Goal: Task Accomplishment & Management: Complete application form

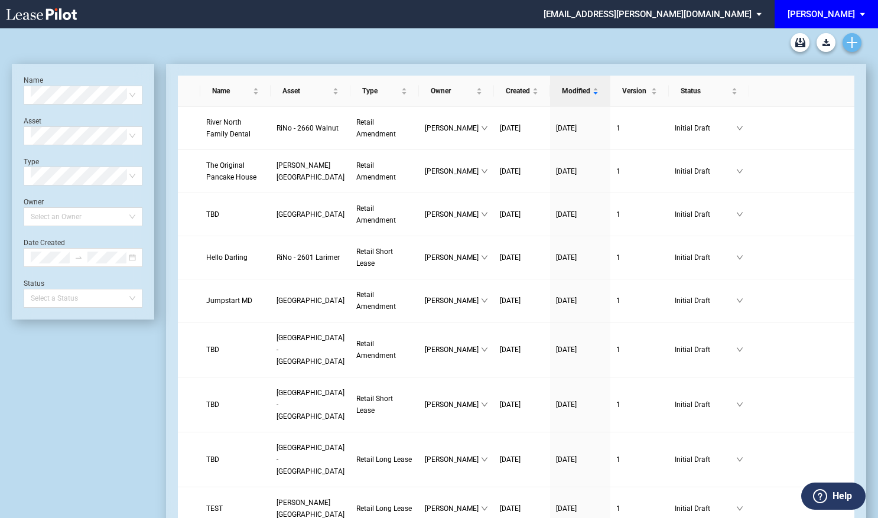
click at [856, 43] on use "Create new document" at bounding box center [852, 42] width 11 height 11
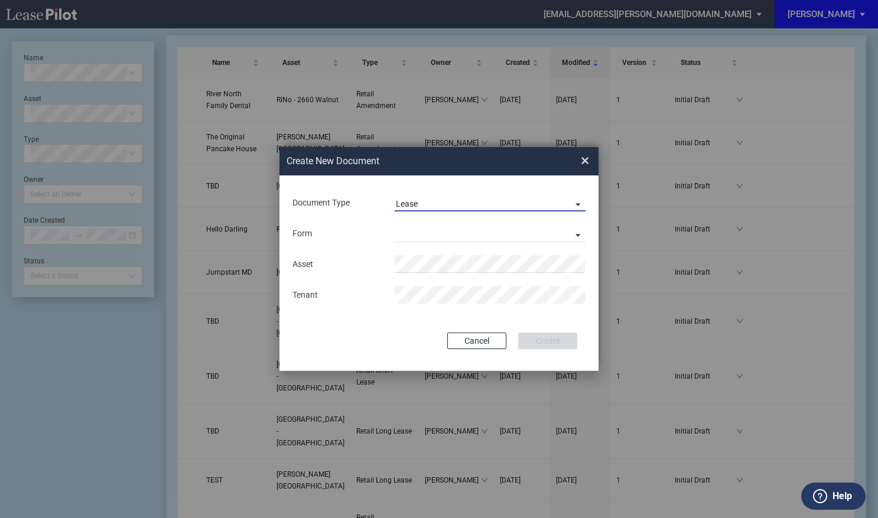
click at [480, 207] on span "Lease" at bounding box center [481, 205] width 170 height 12
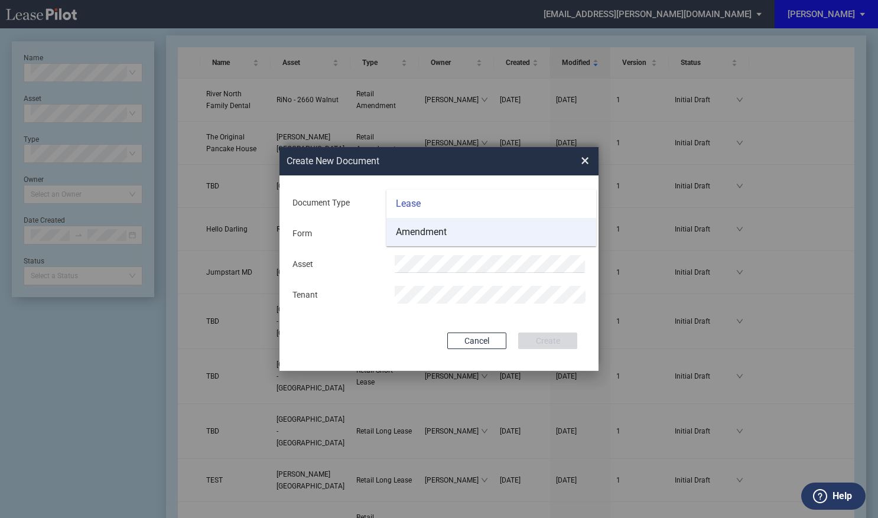
click at [450, 231] on md-option "Amendment" at bounding box center [492, 232] width 210 height 28
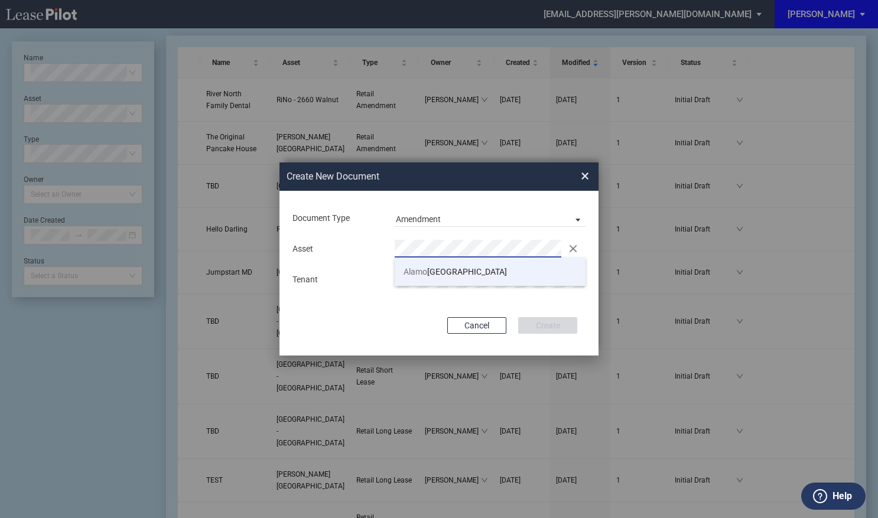
click at [441, 264] on li "Alamo Plaza Shopping Center" at bounding box center [490, 272] width 191 height 28
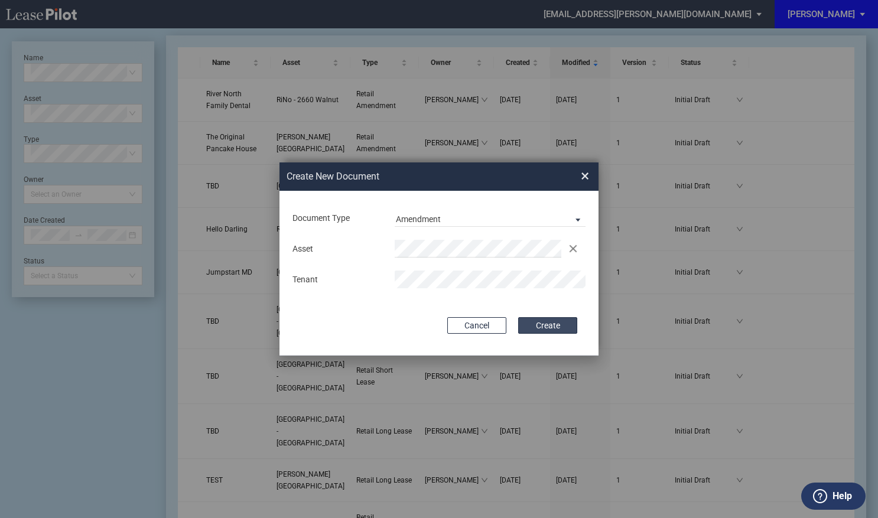
click at [559, 325] on button "Create" at bounding box center [547, 325] width 59 height 17
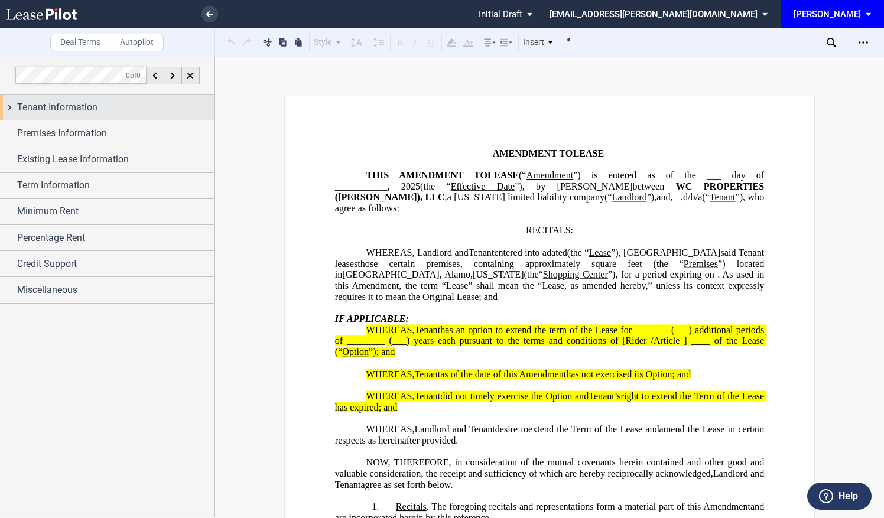
click at [54, 112] on span "Tenant Information" at bounding box center [57, 107] width 80 height 14
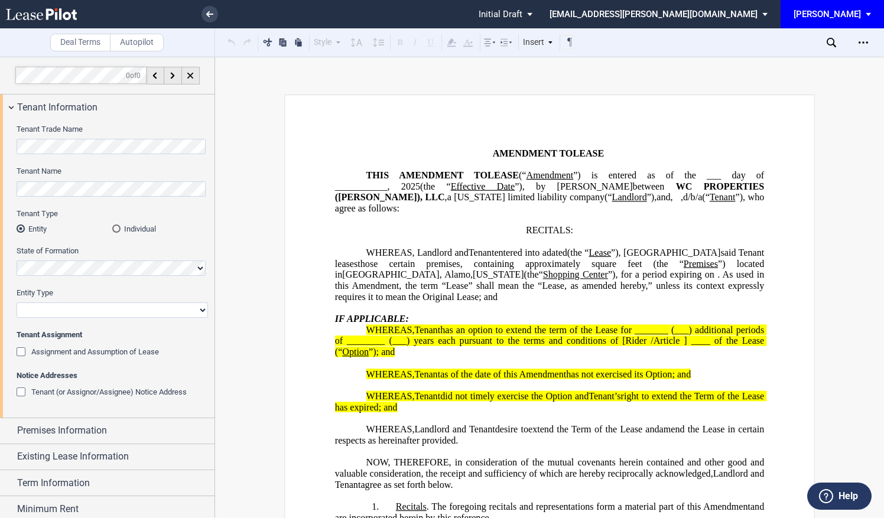
click at [118, 227] on div "Individual" at bounding box center [116, 229] width 8 height 8
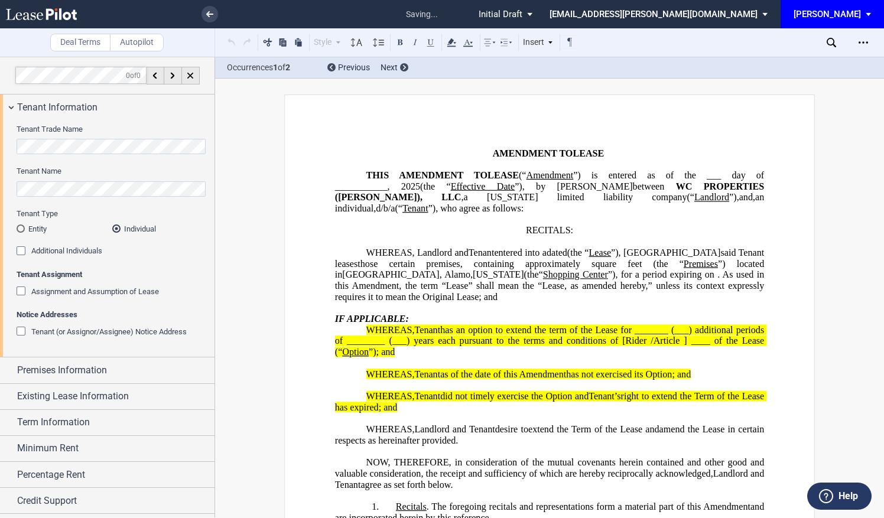
click at [20, 253] on div "Additional Individuals" at bounding box center [23, 252] width 12 height 12
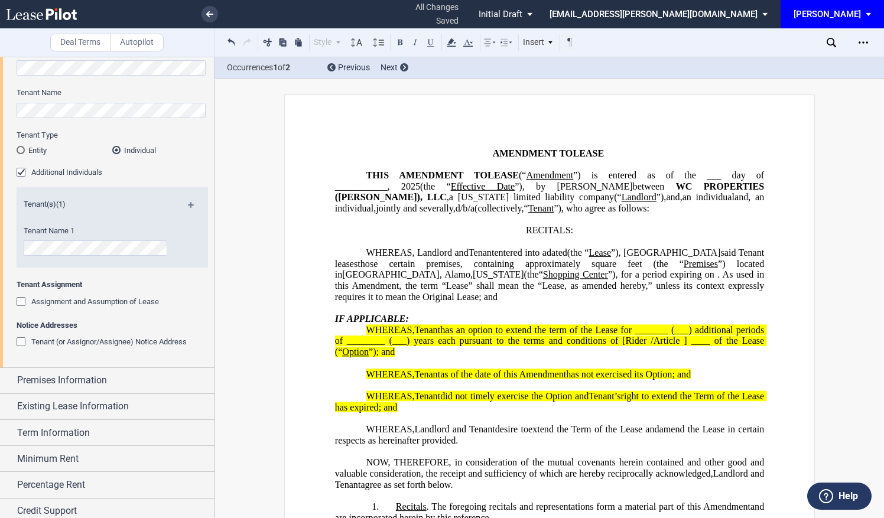
scroll to position [110, 0]
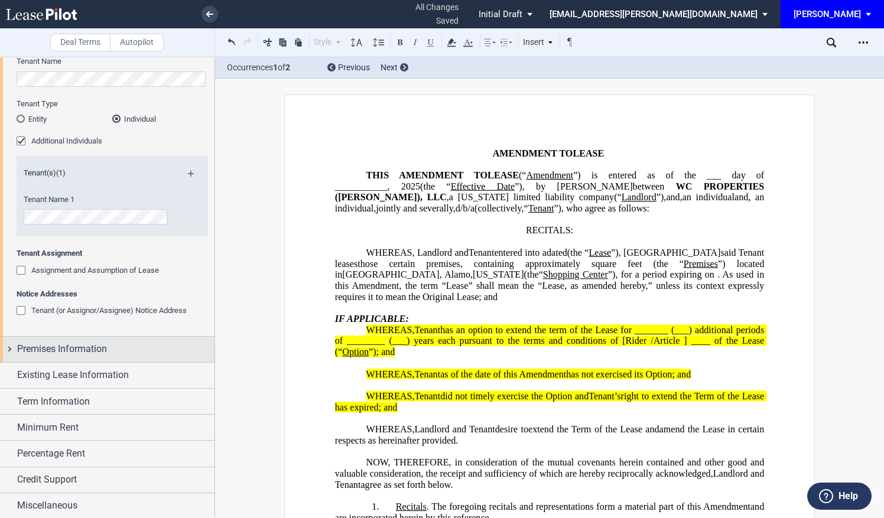
click at [75, 343] on span "Premises Information" at bounding box center [62, 349] width 90 height 14
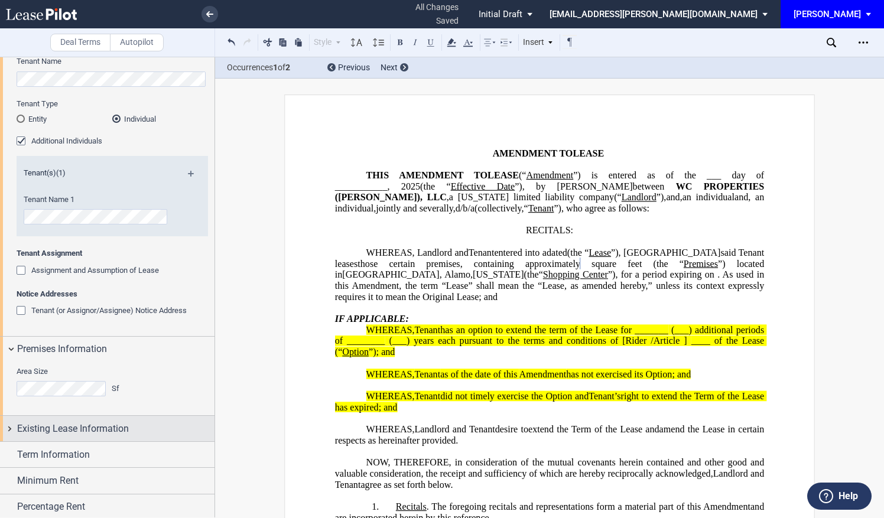
click at [65, 434] on span "Existing Lease Information" at bounding box center [73, 429] width 112 height 14
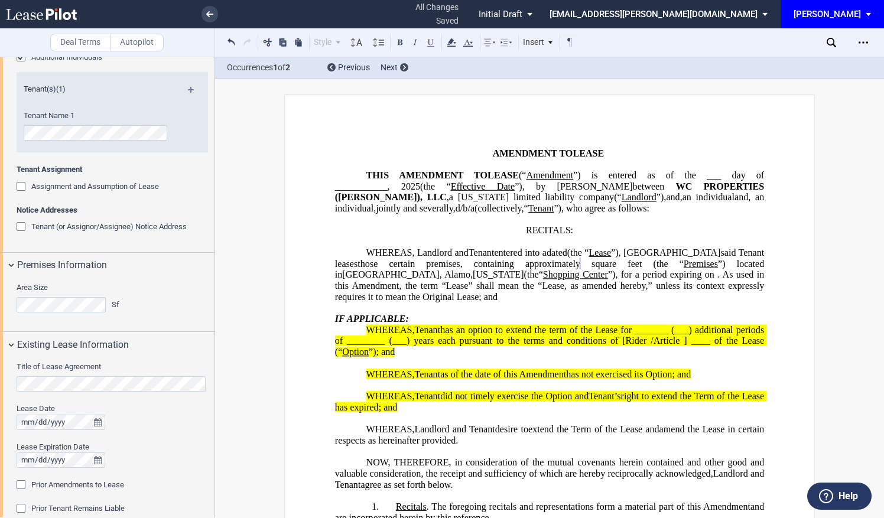
click at [78, 362] on div "Title of Lease Agreement" at bounding box center [113, 377] width 192 height 30
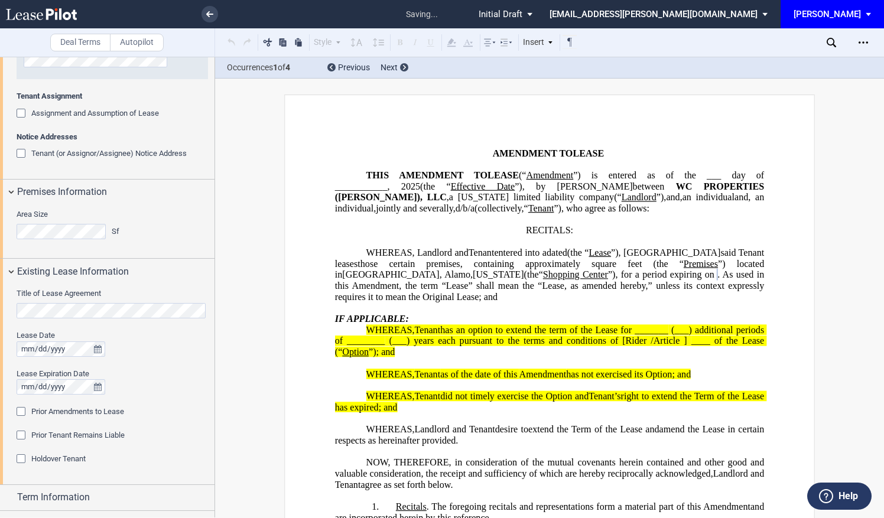
click at [19, 411] on div "Prior Amendments to Lease" at bounding box center [23, 413] width 12 height 12
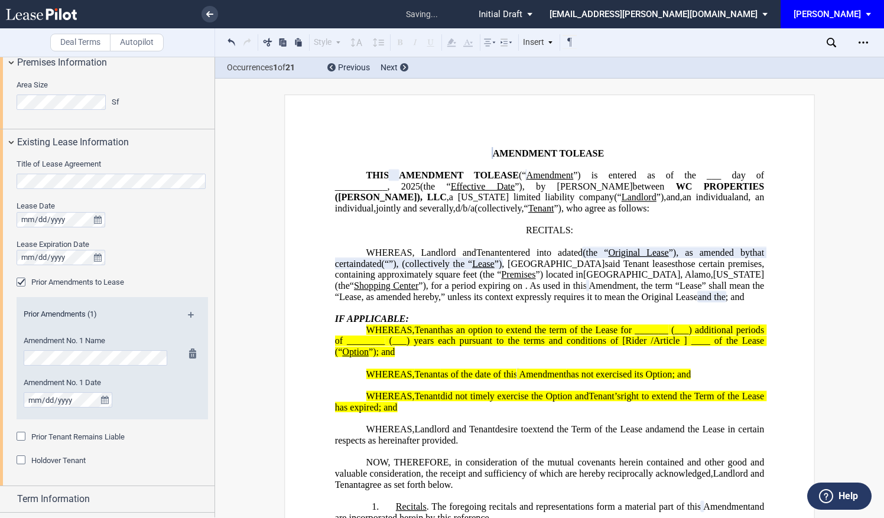
scroll to position [425, 0]
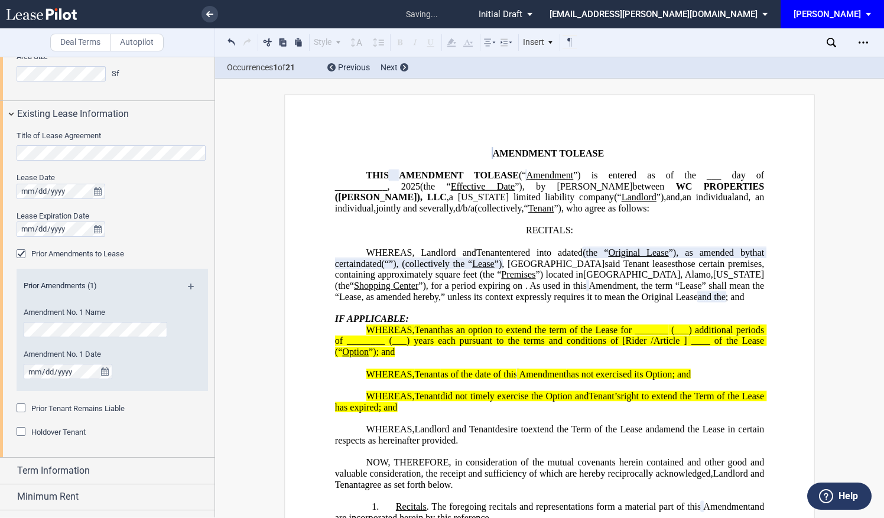
click at [192, 286] on md-icon at bounding box center [196, 291] width 16 height 14
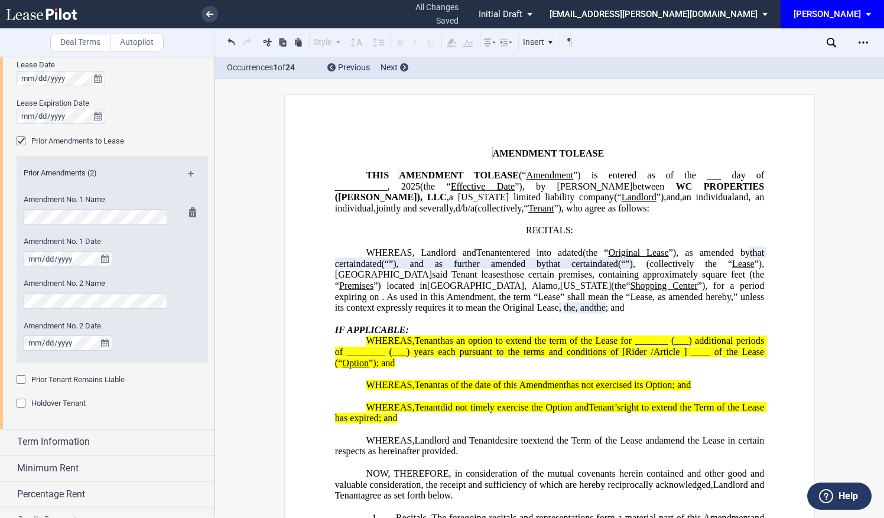
scroll to position [578, 0]
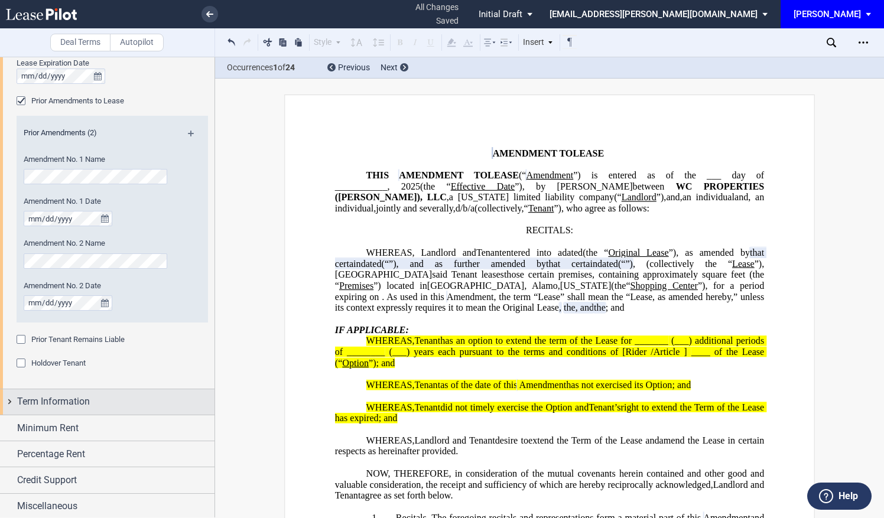
click at [77, 403] on span "Term Information" at bounding box center [53, 402] width 73 height 14
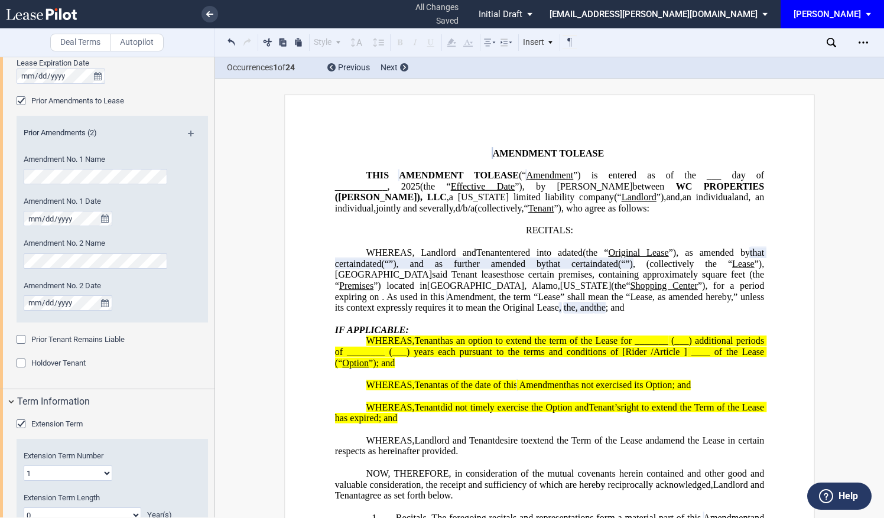
scroll to position [657, 0]
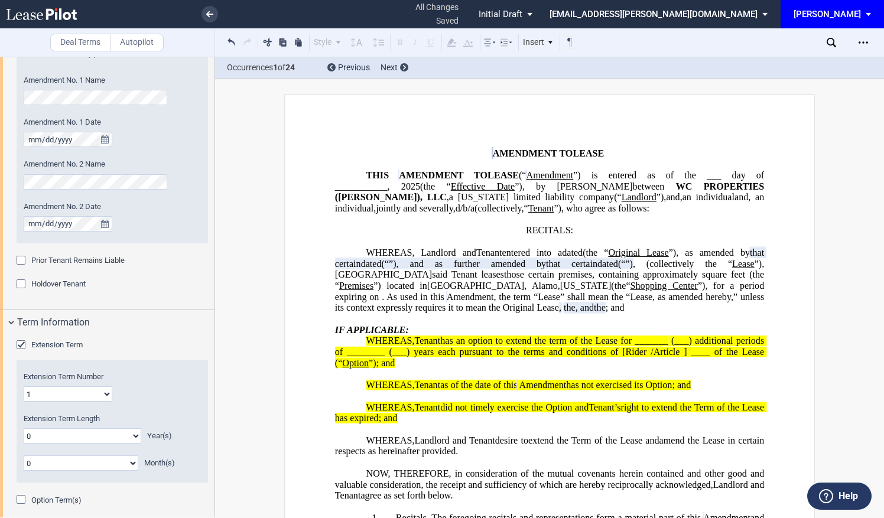
click at [48, 378] on span "Extension Term Number" at bounding box center [64, 376] width 80 height 9
click at [48, 387] on select "1 2 3 4 5 6 7 8 9 10 11 12 13 14 15 16 17 18 19 20" at bounding box center [68, 394] width 89 height 15
click at [48, 391] on select "1 2 3 4 5 6 7 8 9 10 11 12 13 14 15 16 17 18 19 20" at bounding box center [68, 394] width 89 height 15
select select "number:2"
click at [24, 387] on select "1 2 3 4 5 6 7 8 9 10 11 12 13 14 15 16 17 18 19 20" at bounding box center [68, 394] width 89 height 15
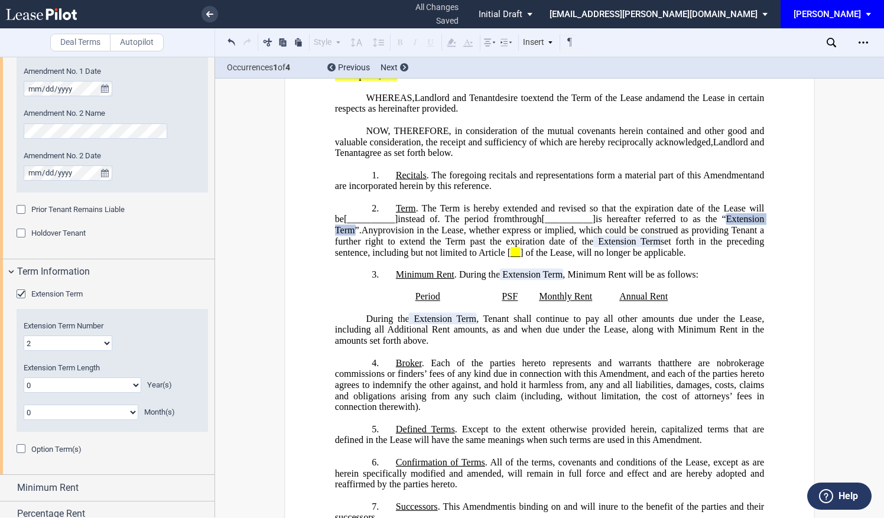
scroll to position [736, 0]
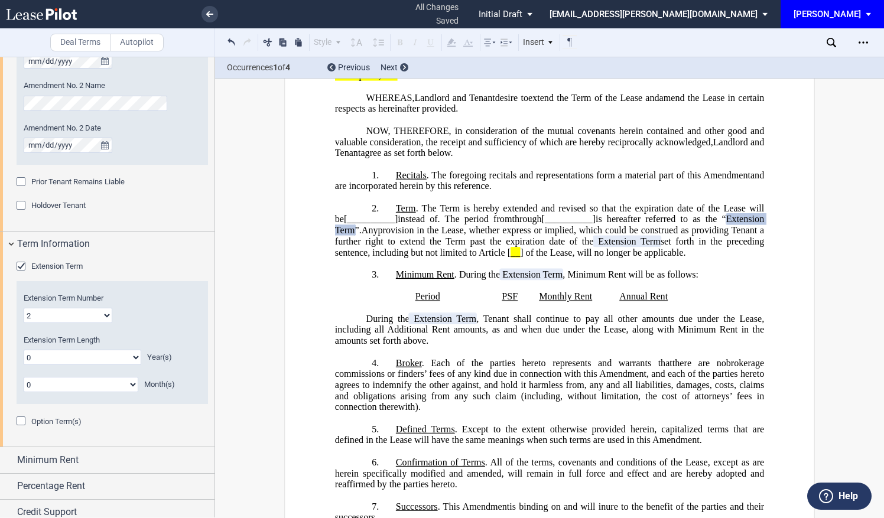
click at [92, 348] on div "Extension Term Length 0 1 2 3 4 5 6 7 8 9 10 11 12 13 14 15 16 17 18 19 20 Year…" at bounding box center [112, 350] width 177 height 30
click at [77, 352] on select "0 1 2 3 4 5 6 7 8 9 10 11 12 13 14 15 16 17 18 19 20" at bounding box center [83, 357] width 118 height 15
select select "number:5"
click at [24, 350] on select "0 1 2 3 4 5 6 7 8 9 10 11 12 13 14 15 16 17 18 19 20" at bounding box center [83, 357] width 118 height 15
click at [80, 453] on div "Minimum Rent" at bounding box center [115, 460] width 197 height 14
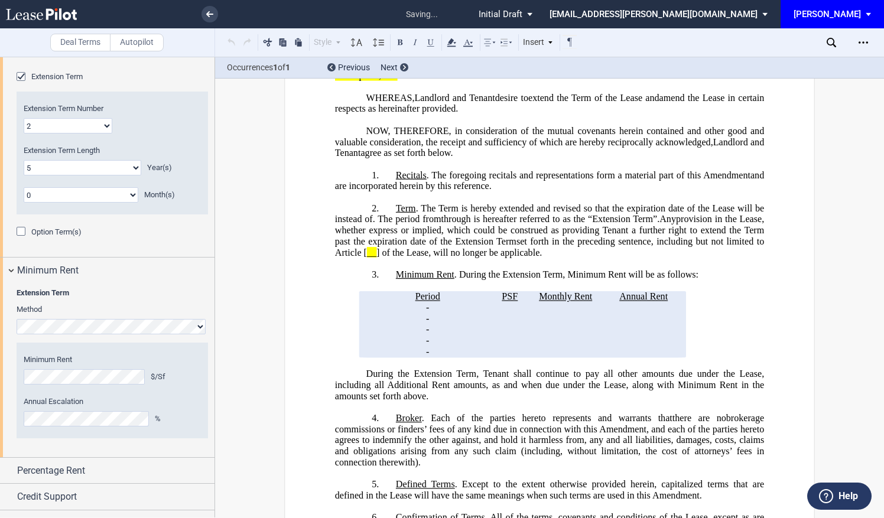
scroll to position [421, 0]
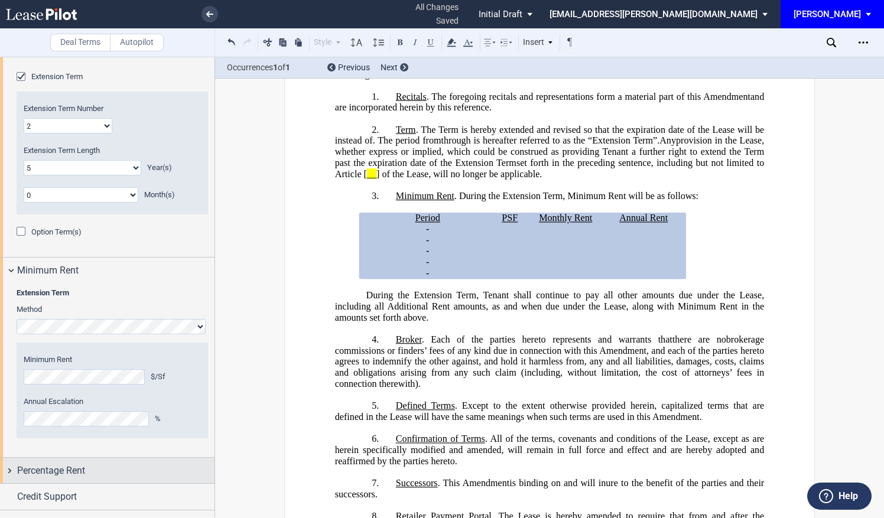
click at [65, 465] on span "Percentage Rent" at bounding box center [51, 471] width 68 height 14
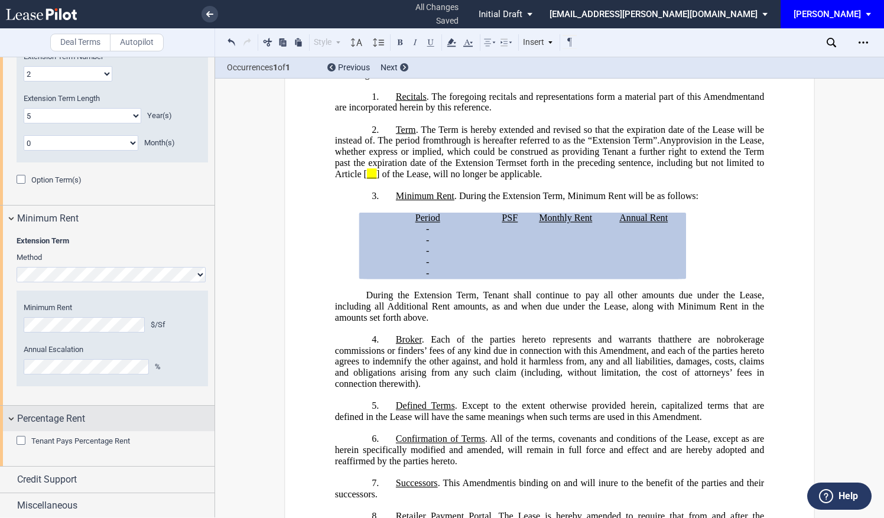
click at [21, 443] on div "Tenant Pays Percentage Rent" at bounding box center [23, 442] width 12 height 12
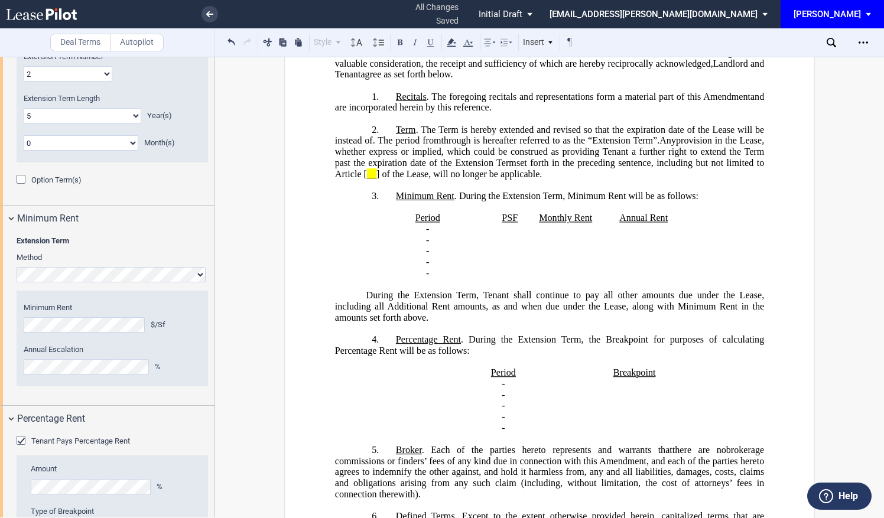
scroll to position [1093, 0]
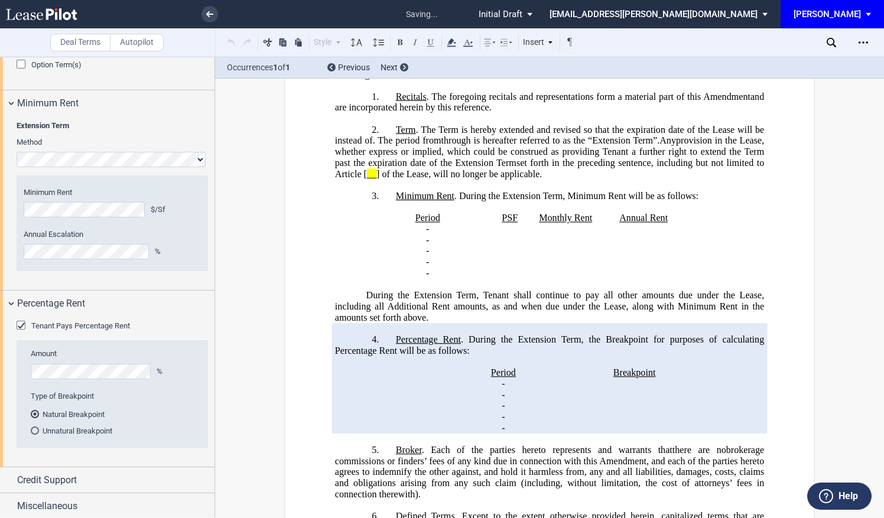
click at [34, 430] on div "Unnatural Breakpoint" at bounding box center [35, 431] width 8 height 8
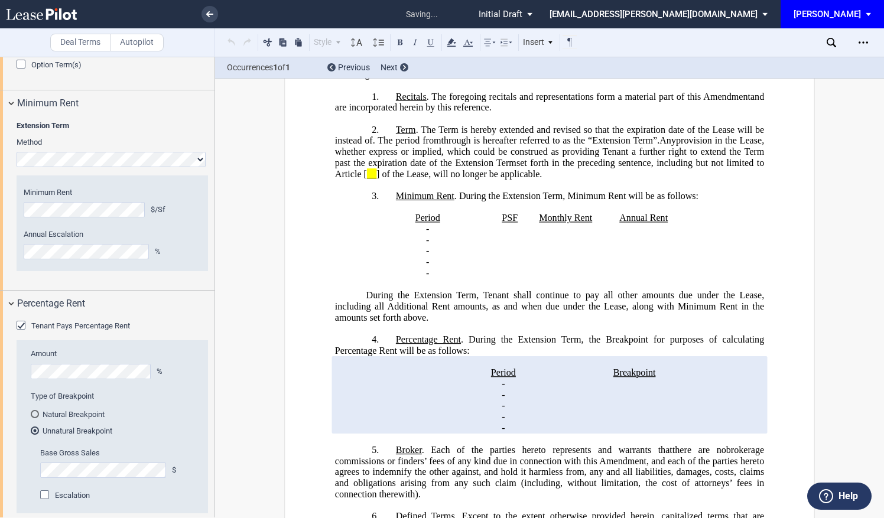
scroll to position [1159, 0]
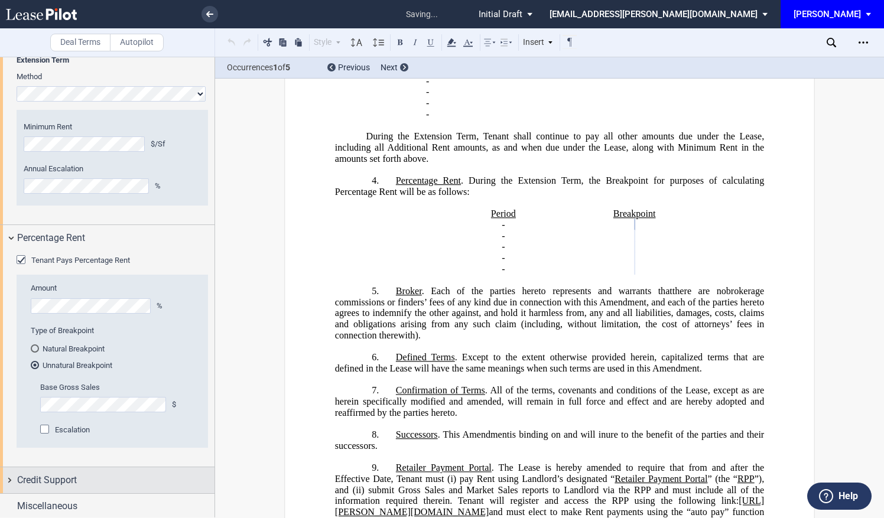
click at [104, 479] on div "Credit Support" at bounding box center [115, 480] width 197 height 14
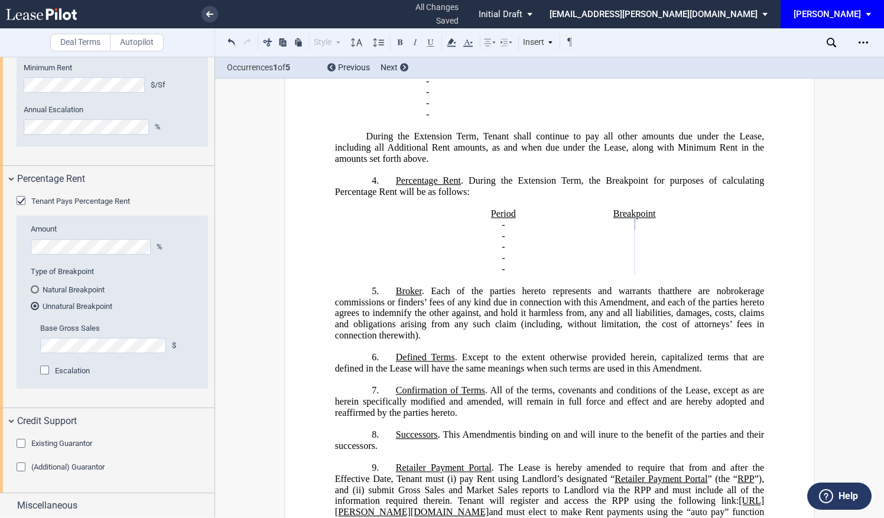
click at [21, 442] on div "Existing Guarantor" at bounding box center [23, 445] width 12 height 12
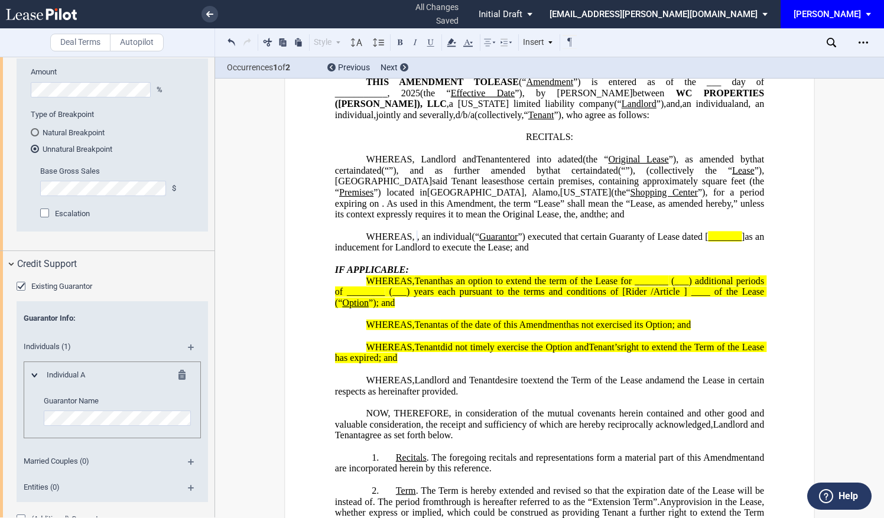
scroll to position [1426, 0]
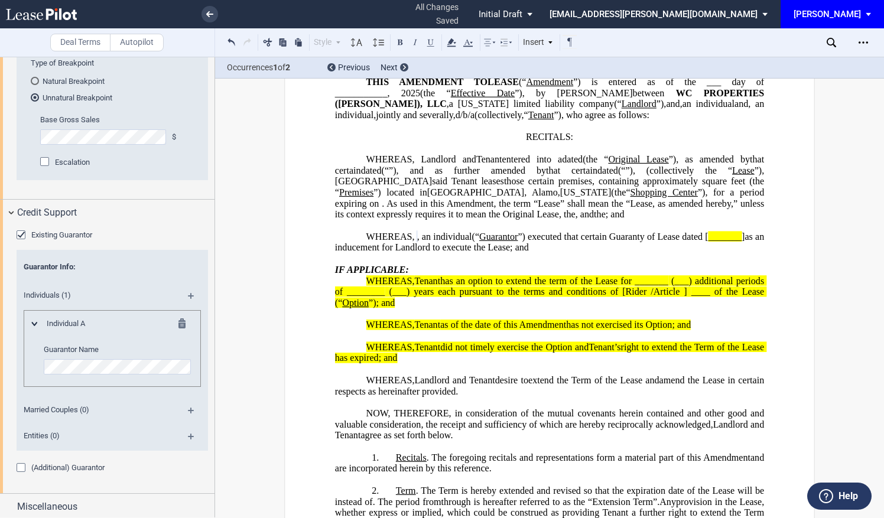
click at [188, 294] on md-icon at bounding box center [196, 300] width 16 height 14
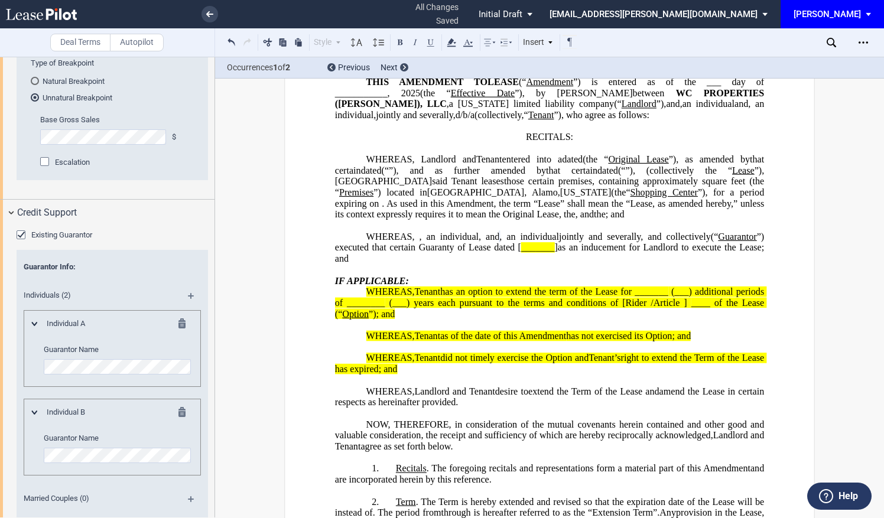
scroll to position [1514, 0]
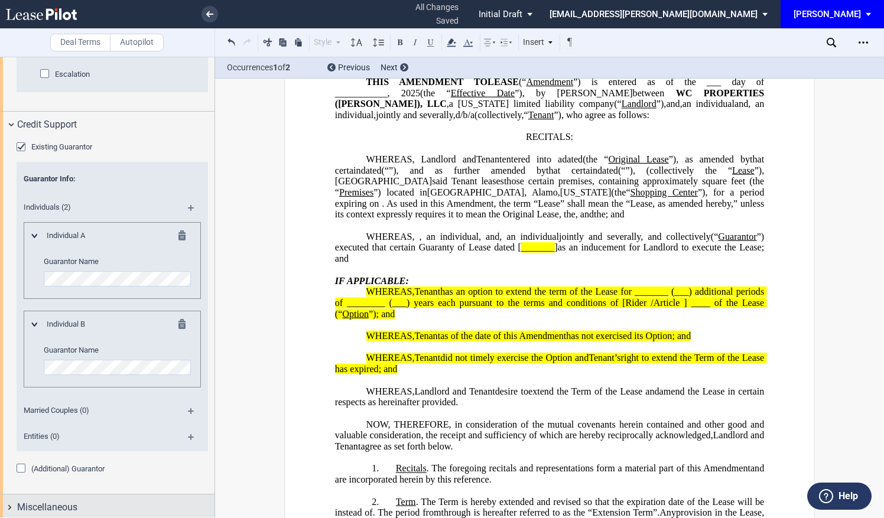
click at [70, 510] on span "Miscellaneous" at bounding box center [47, 508] width 60 height 14
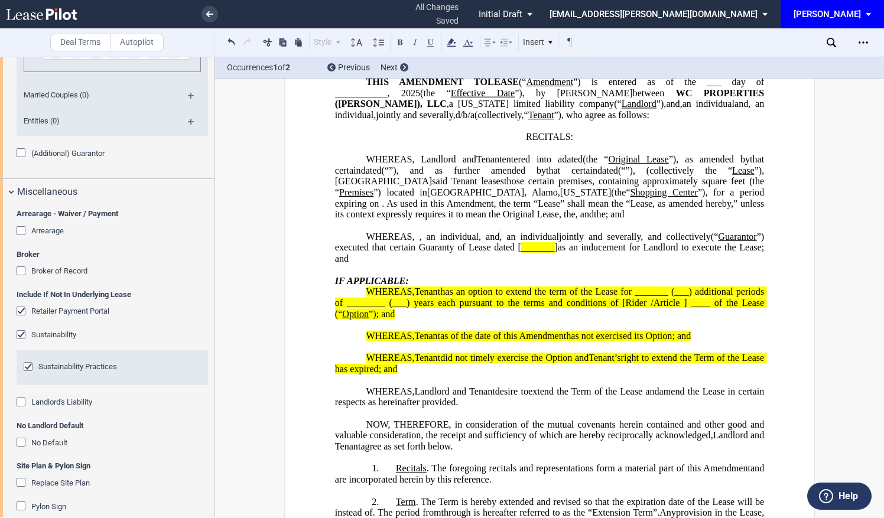
scroll to position [1842, 0]
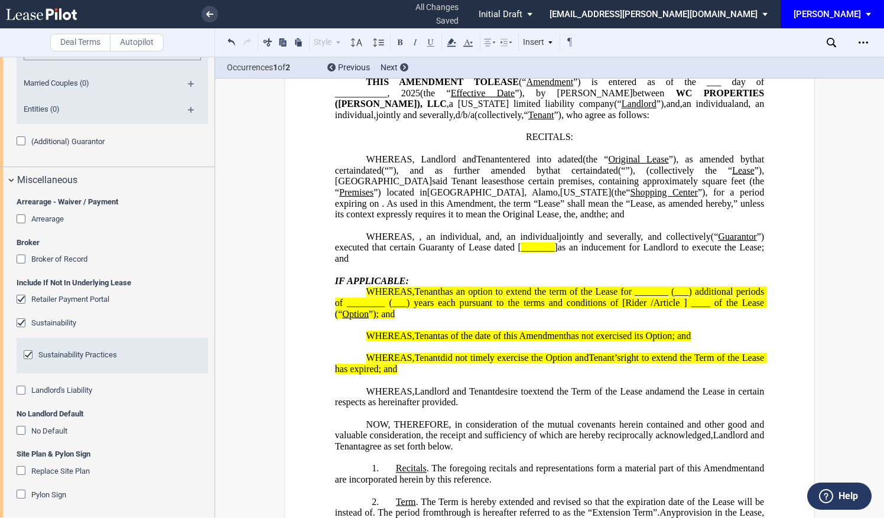
click at [19, 431] on div "No Default" at bounding box center [23, 432] width 12 height 12
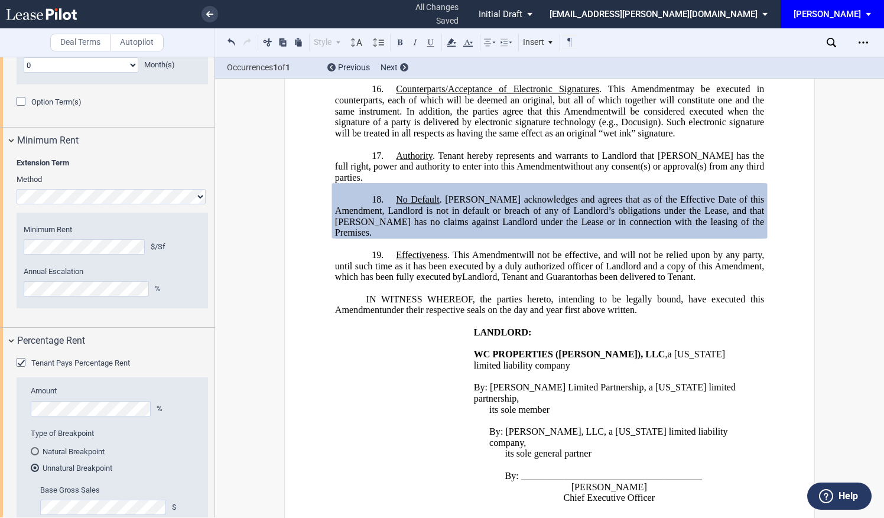
scroll to position [975, 0]
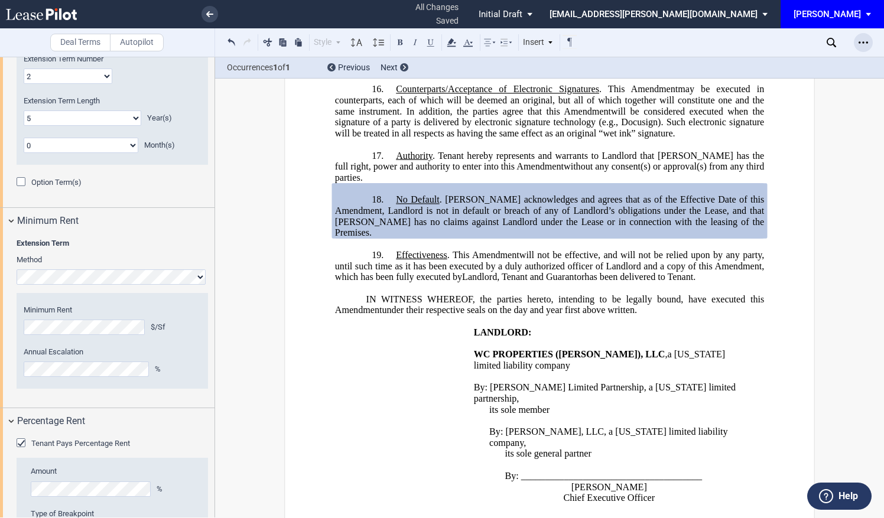
click at [865, 38] on icon "Open Lease options menu" at bounding box center [863, 42] width 9 height 9
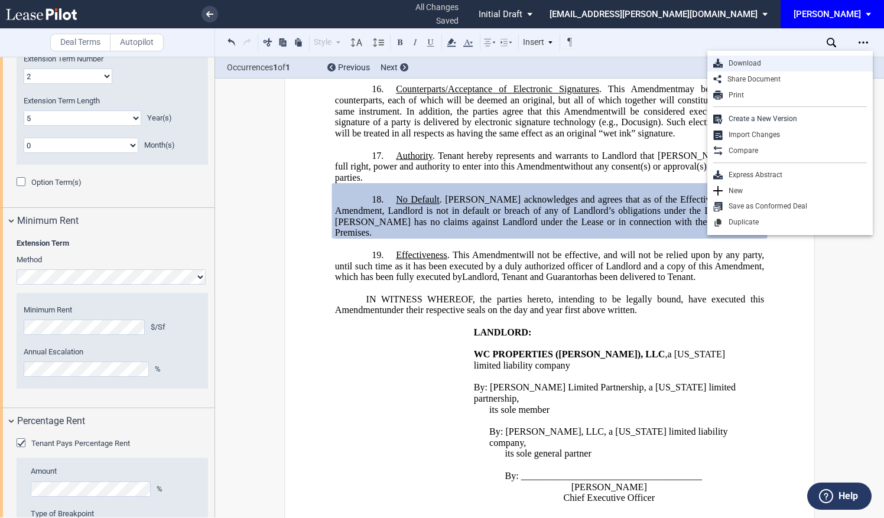
click at [757, 66] on div "Download" at bounding box center [795, 64] width 144 height 10
